Goal: Register for event/course

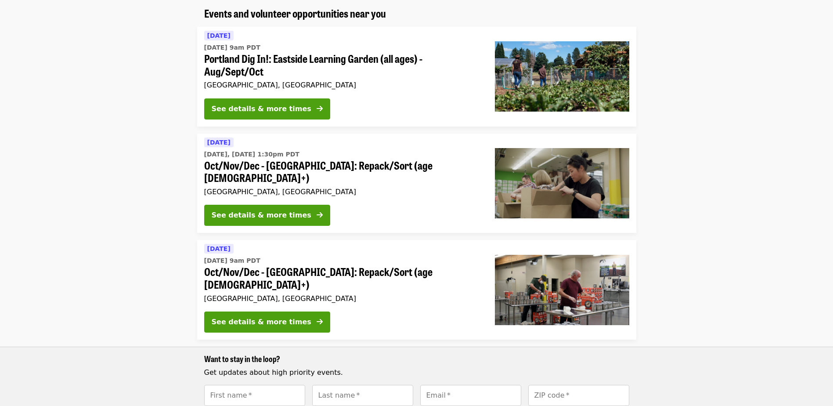
scroll to position [88, 0]
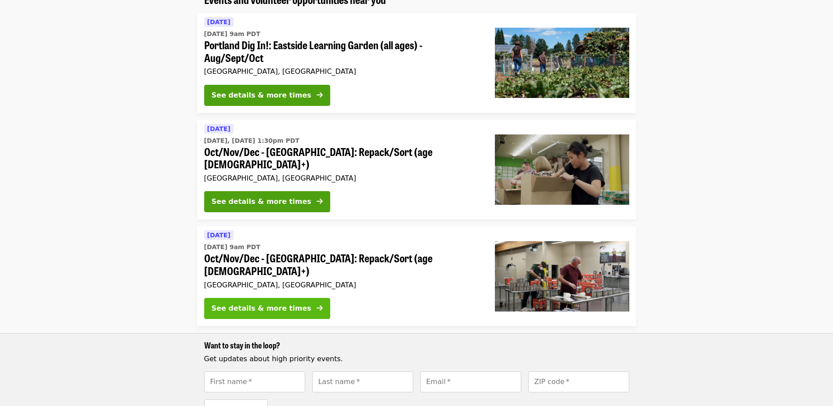
click at [263, 303] on div "See details & more times" at bounding box center [262, 308] width 100 height 11
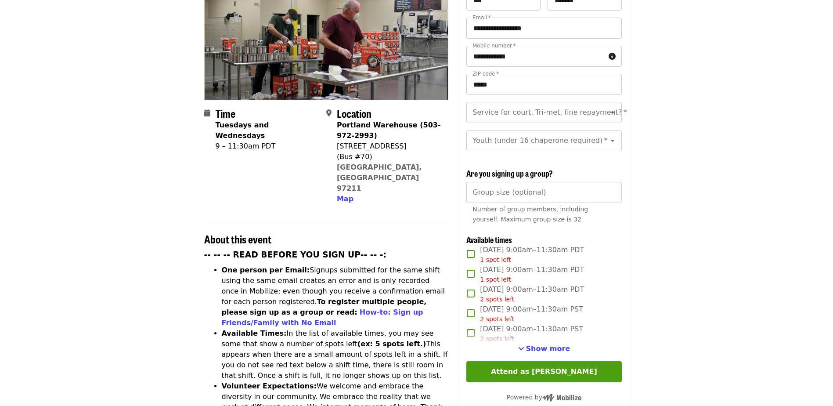
scroll to position [132, 0]
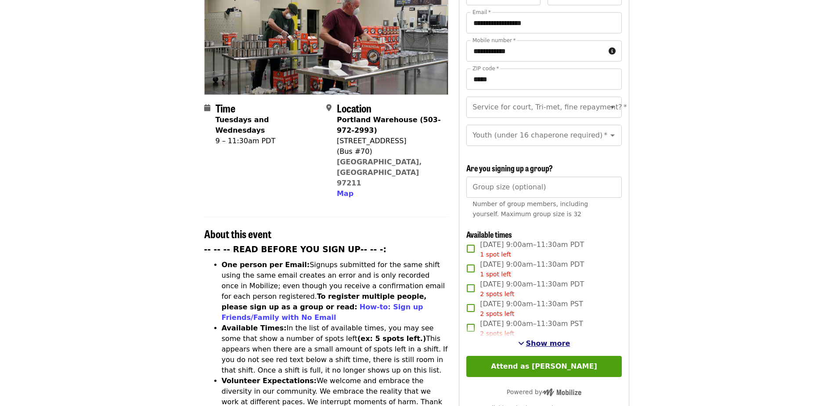
click at [539, 341] on span "Show more" at bounding box center [548, 343] width 44 height 8
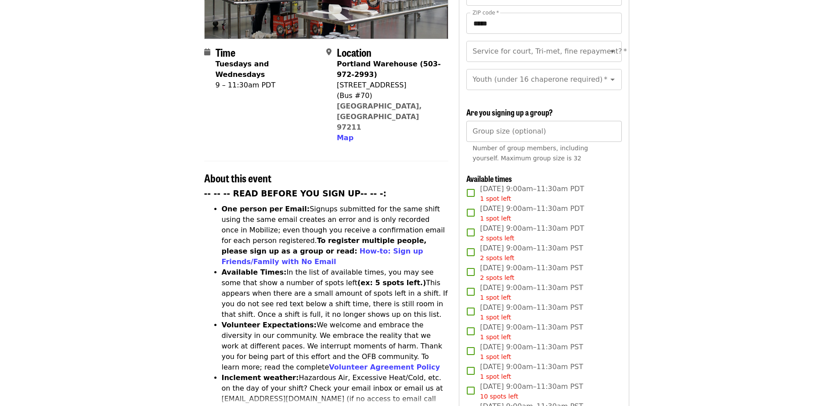
scroll to position [219, 0]
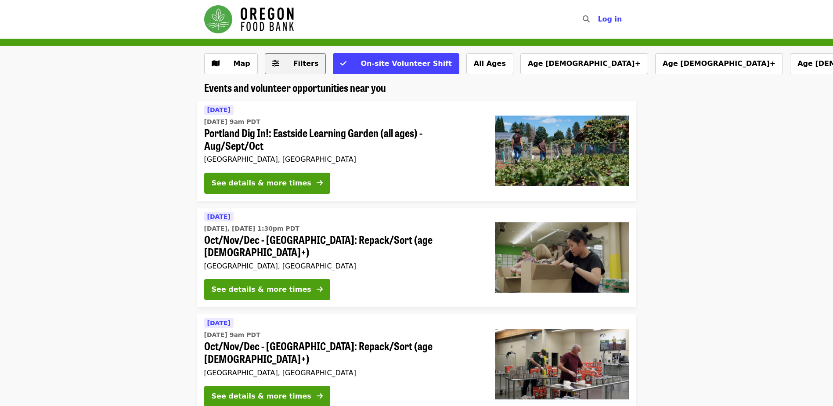
click at [273, 65] on icon "sliders-h icon" at bounding box center [275, 63] width 7 height 8
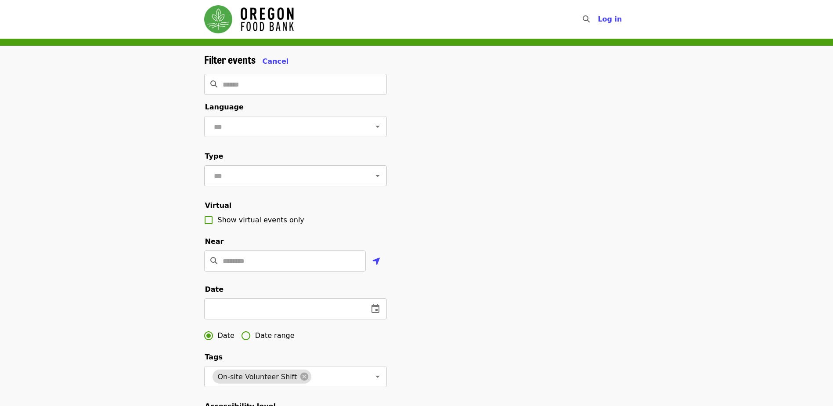
click at [251, 179] on input "text" at bounding box center [284, 175] width 147 height 17
click at [234, 235] on li "Volunteer shifts" at bounding box center [292, 237] width 176 height 16
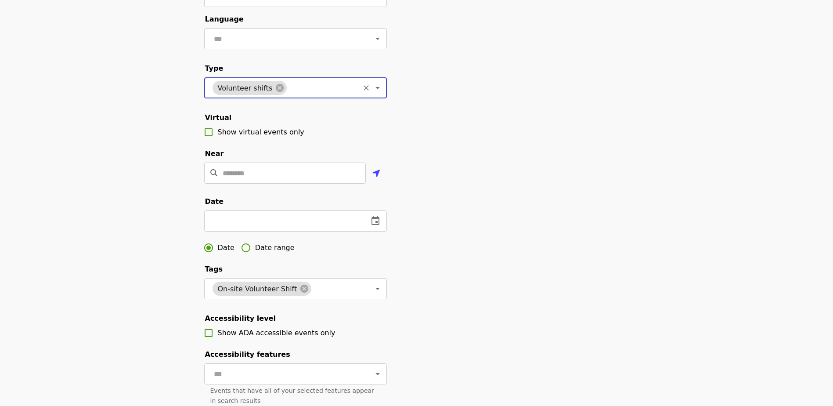
scroll to position [132, 0]
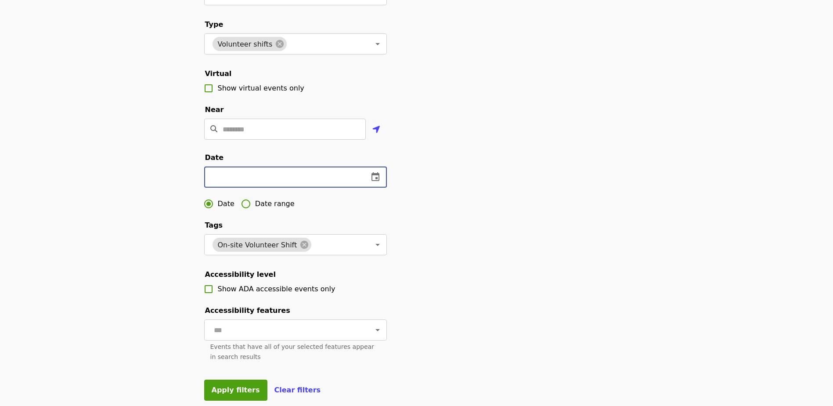
click at [250, 187] on input "text" at bounding box center [282, 176] width 157 height 21
click at [373, 182] on icon "change date" at bounding box center [375, 177] width 11 height 11
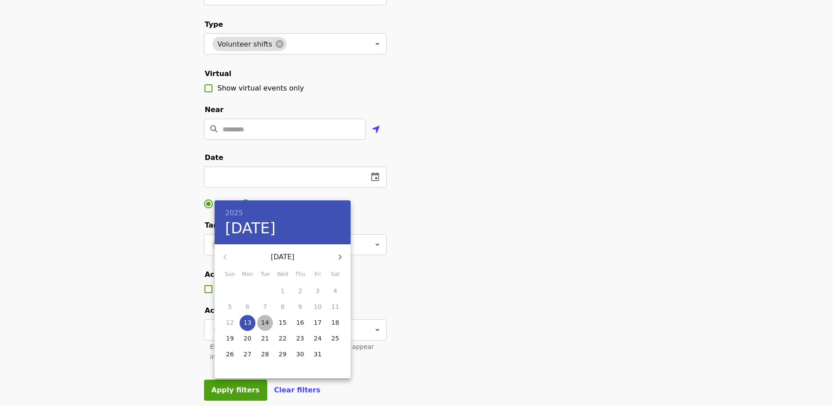
click at [263, 322] on p "14" at bounding box center [265, 322] width 8 height 9
type input "**********"
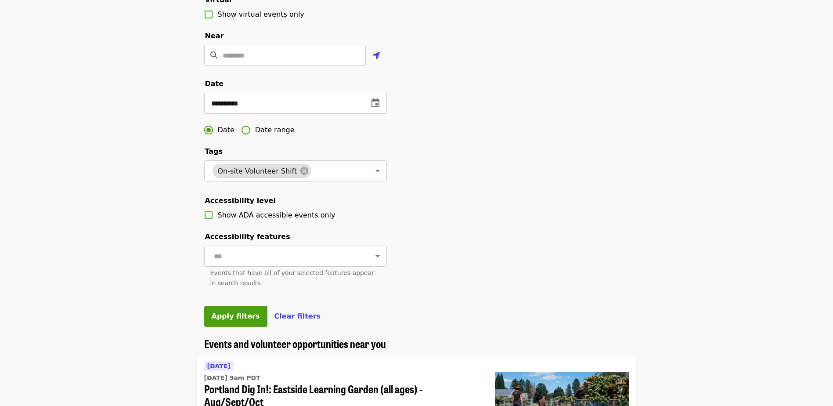
scroll to position [219, 0]
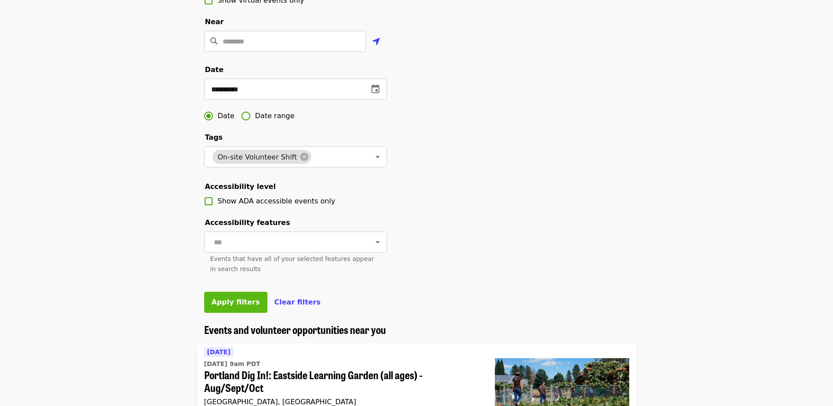
click at [224, 306] on span "Apply filters" at bounding box center [236, 302] width 48 height 8
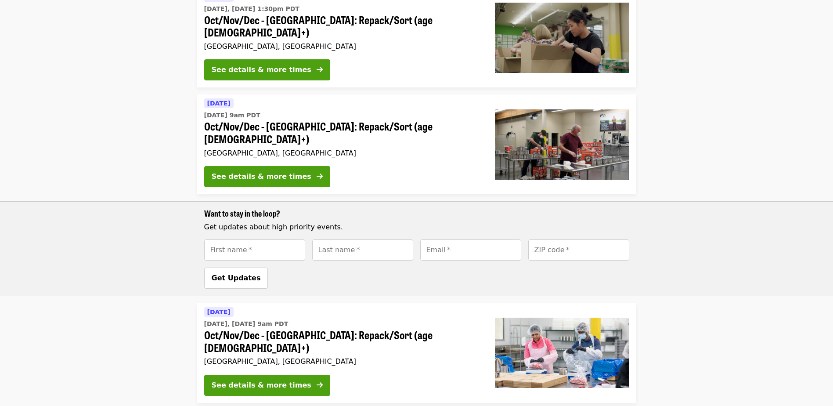
scroll to position [305, 0]
